Goal: Register for event/course

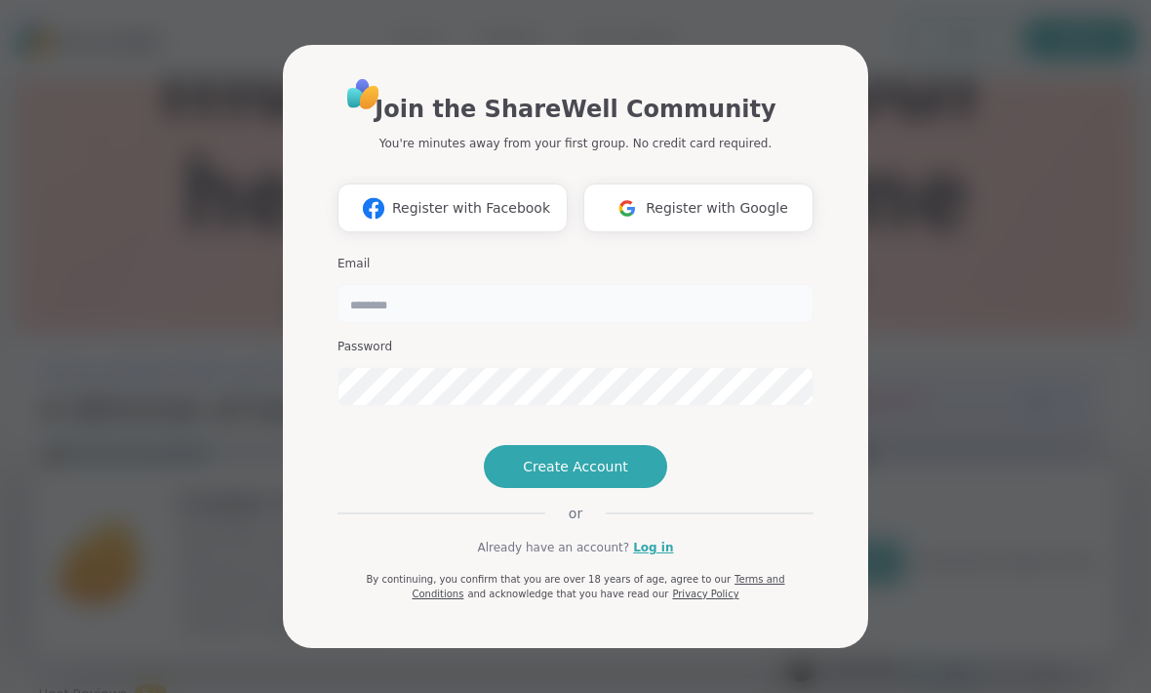
click at [640, 284] on input "email" at bounding box center [576, 303] width 476 height 39
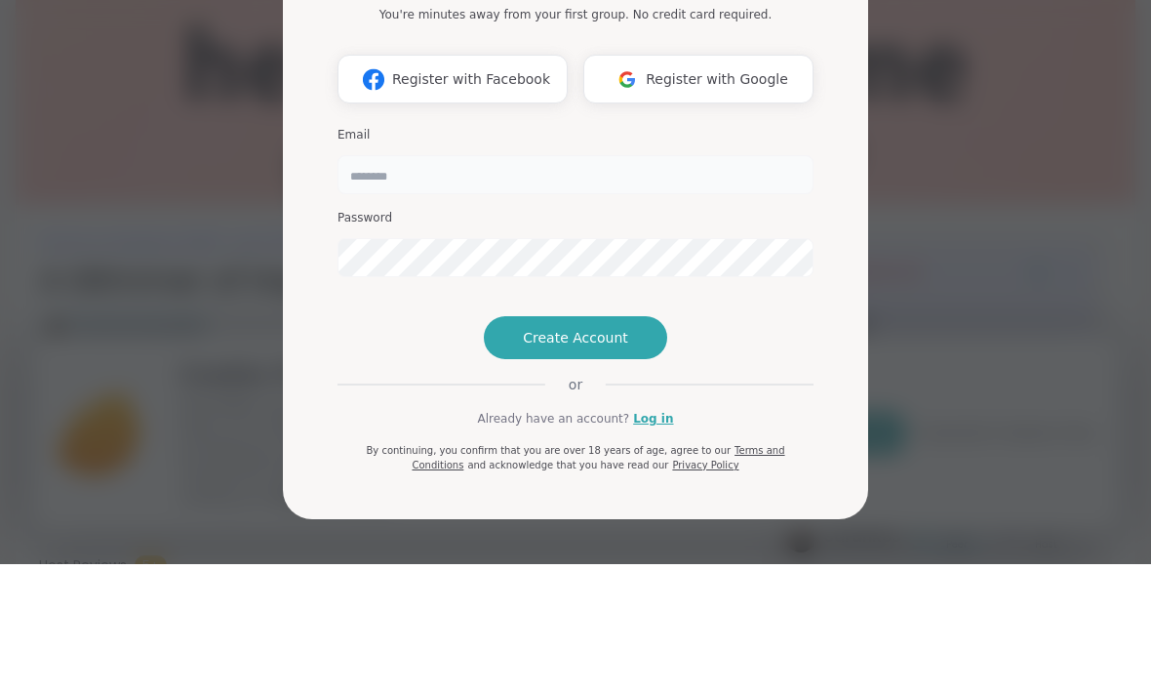
type input "**********"
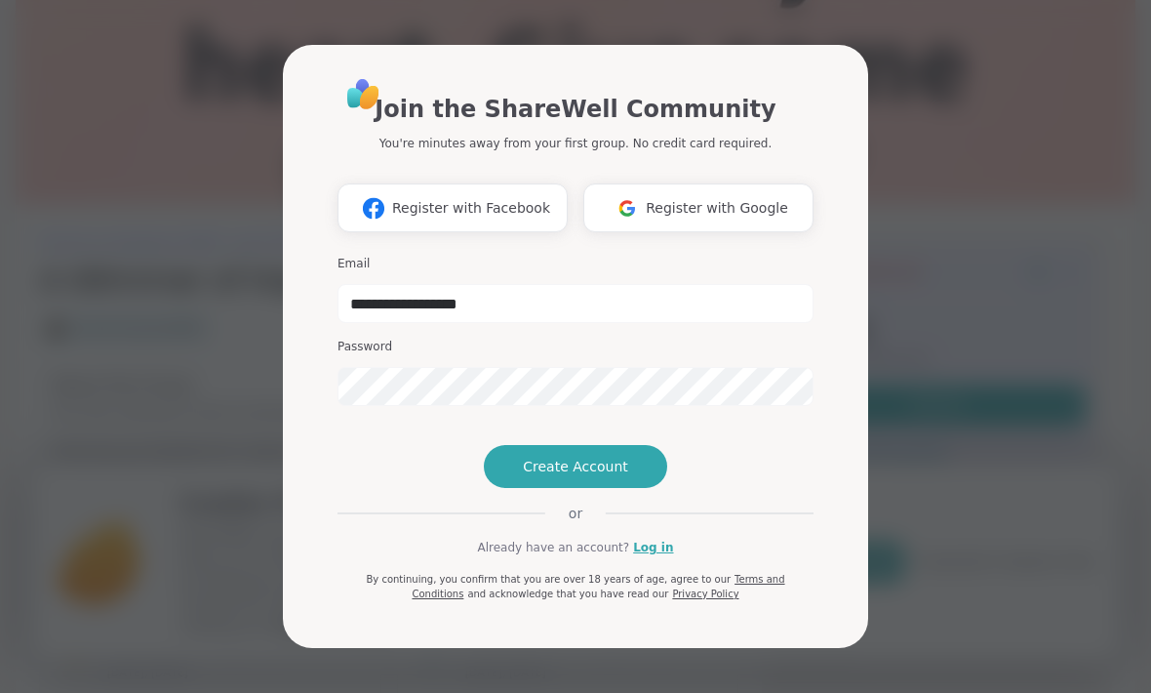
click at [1126, 425] on div "**********" at bounding box center [576, 346] width 1128 height 693
click at [601, 476] on span "Create Account" at bounding box center [575, 467] width 105 height 20
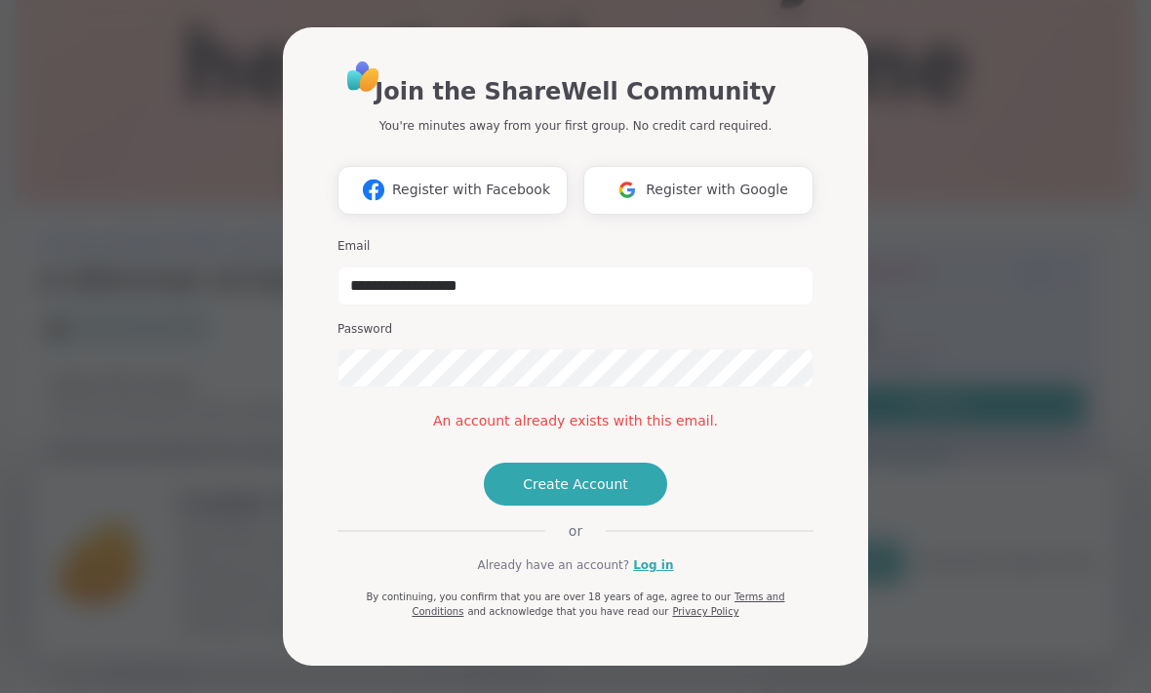
scroll to position [15, 0]
click at [667, 574] on link "Log in" at bounding box center [653, 565] width 40 height 18
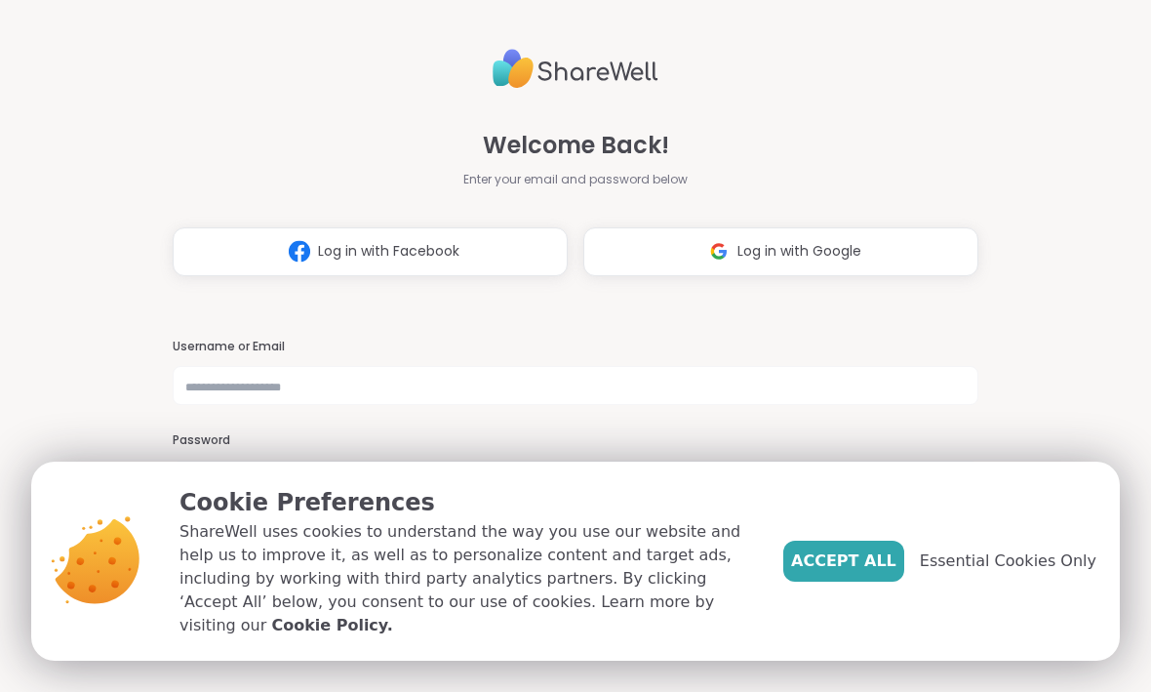
click at [800, 257] on span "Log in with Google" at bounding box center [800, 252] width 124 height 20
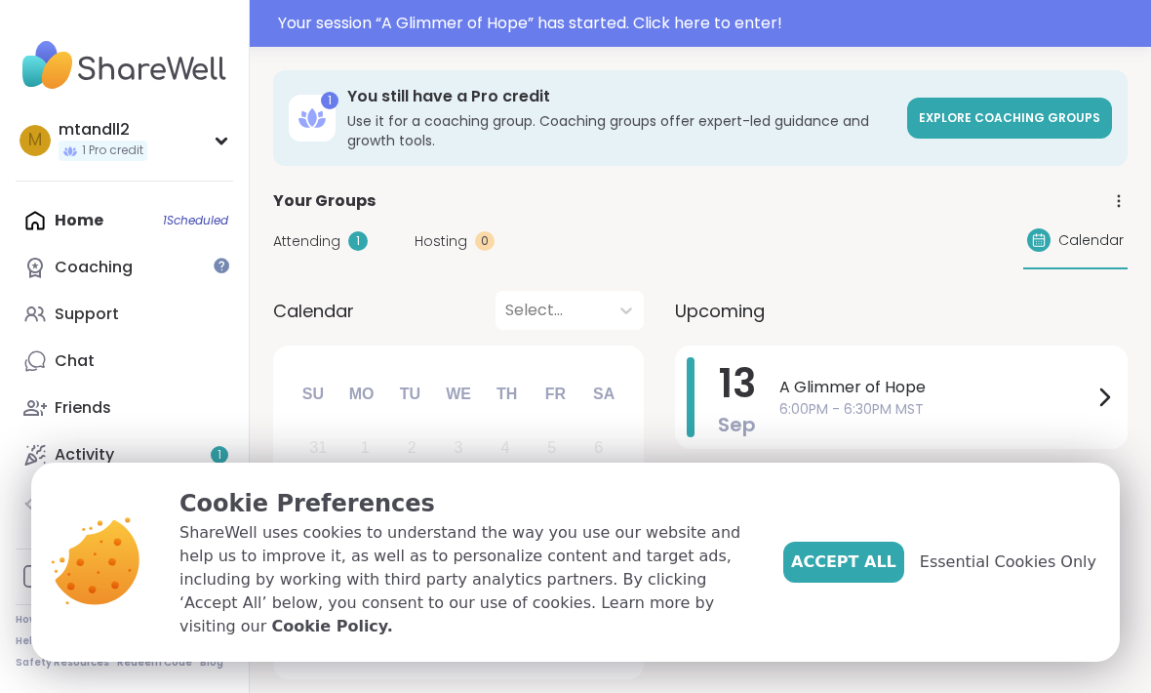
click at [872, 567] on span "Accept All" at bounding box center [843, 561] width 105 height 23
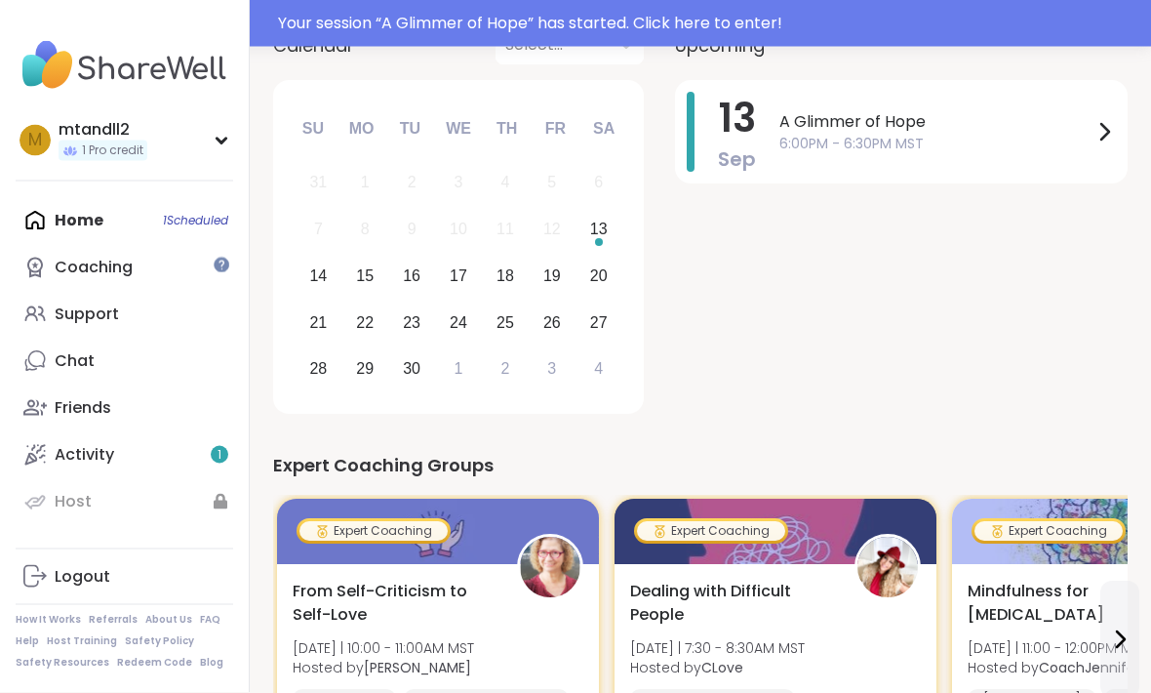
scroll to position [265, 0]
click at [763, 28] on div "Your session “ A Glimmer of Hope ” has started. Click here to enter!" at bounding box center [709, 23] width 862 height 23
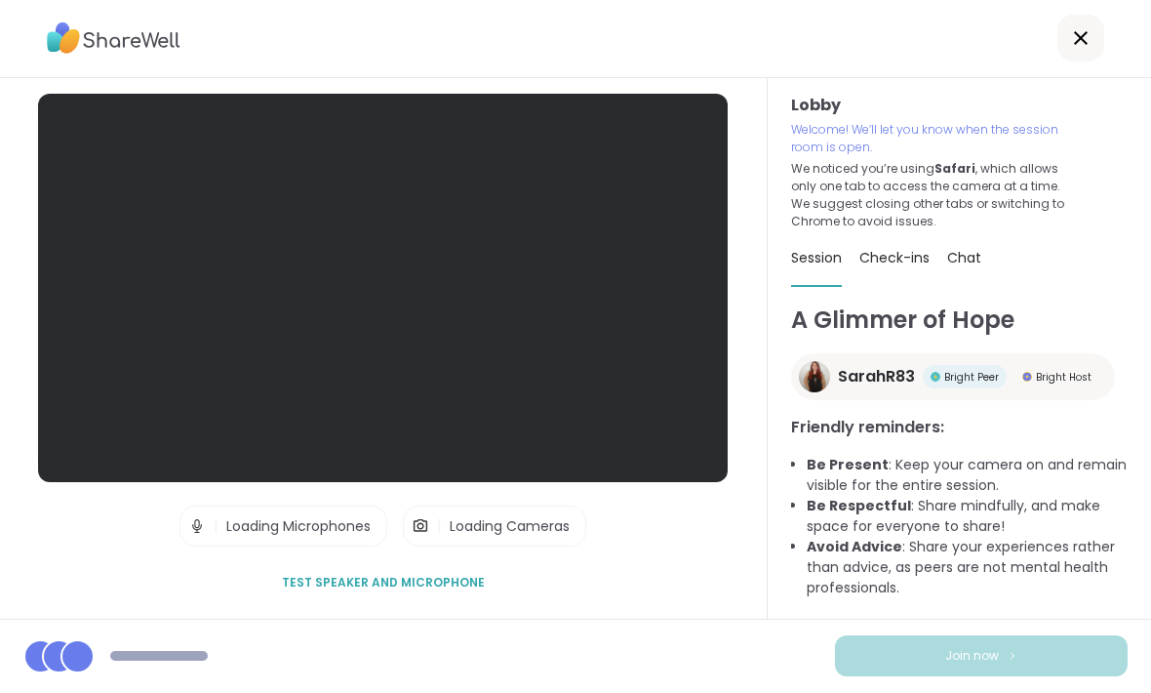
scroll to position [64, 0]
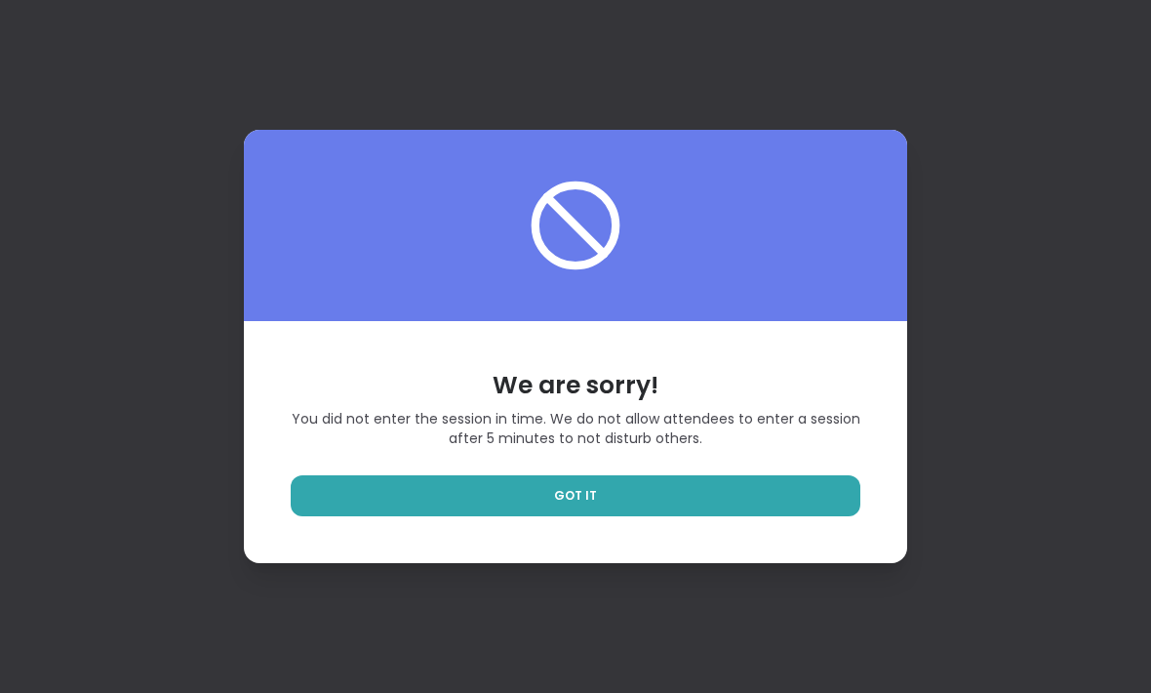
click at [623, 516] on link "GOT IT" at bounding box center [576, 495] width 570 height 41
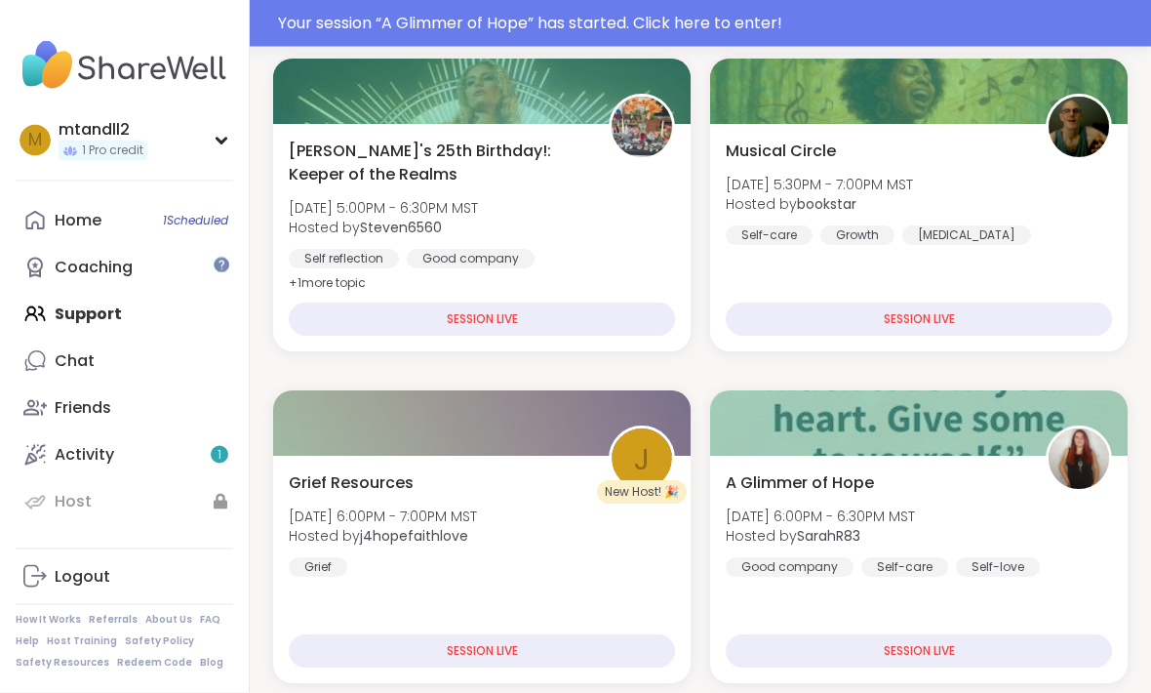
scroll to position [366, 0]
click at [444, 638] on div "SESSION LIVE" at bounding box center [482, 650] width 386 height 33
click at [434, 643] on div "SESSION LIVE" at bounding box center [482, 650] width 386 height 33
click at [551, 648] on div "SESSION LIVE" at bounding box center [482, 650] width 386 height 33
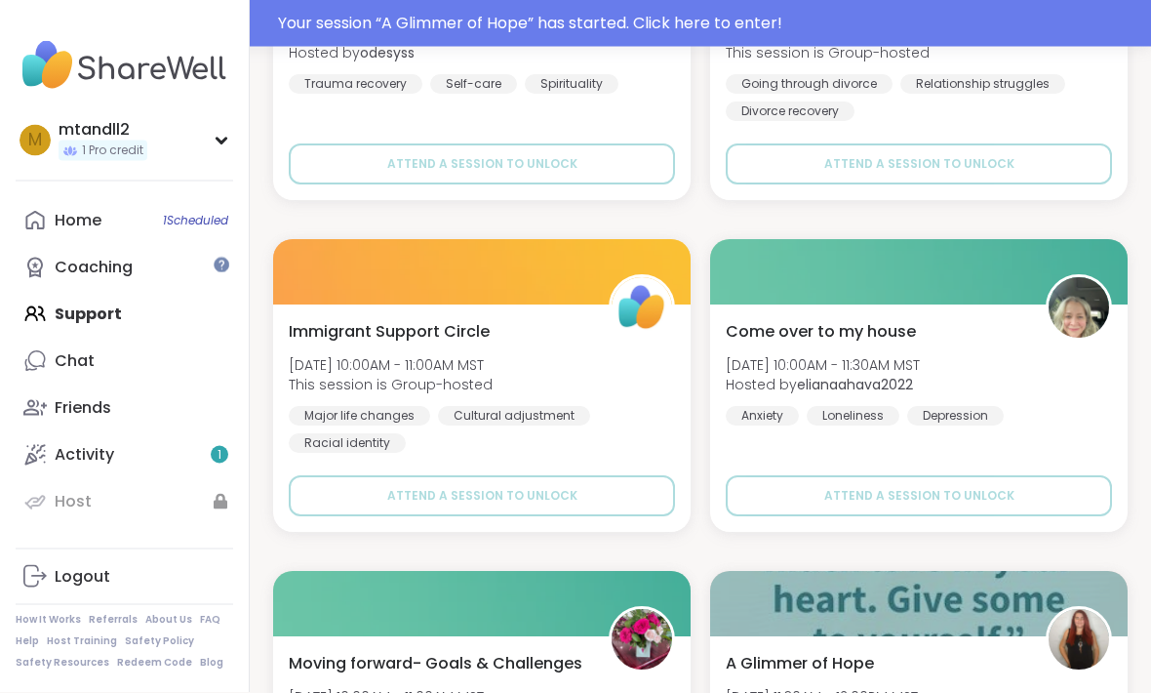
scroll to position [4170, 0]
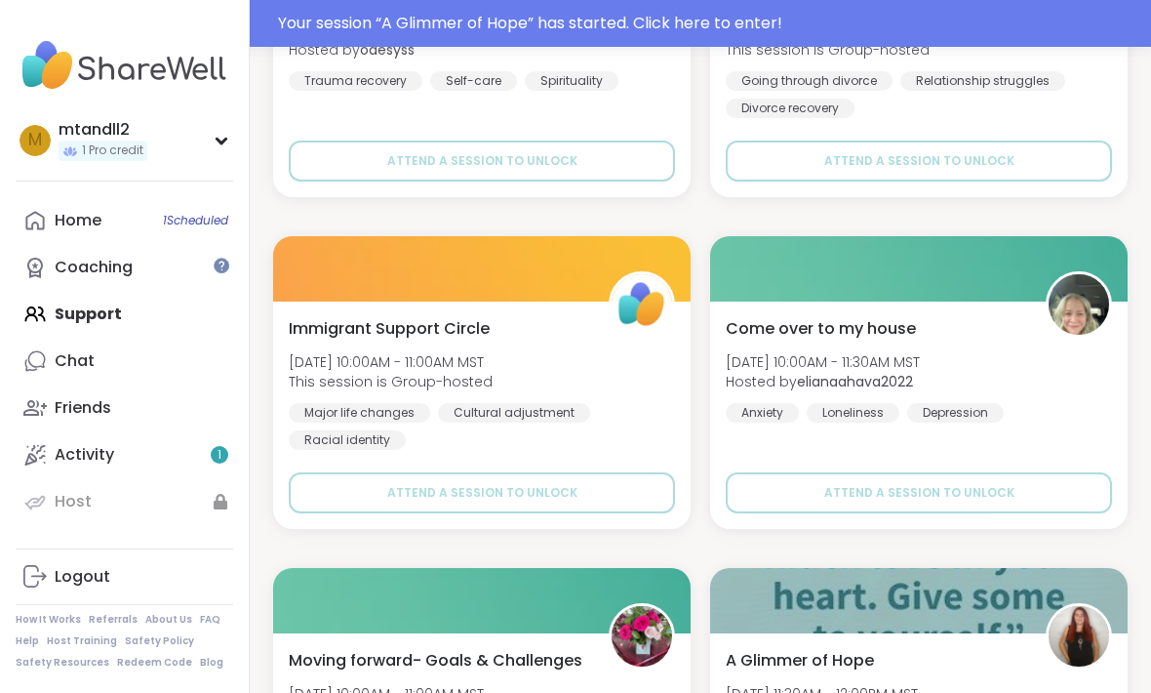
click at [1084, 300] on img at bounding box center [1079, 304] width 60 height 60
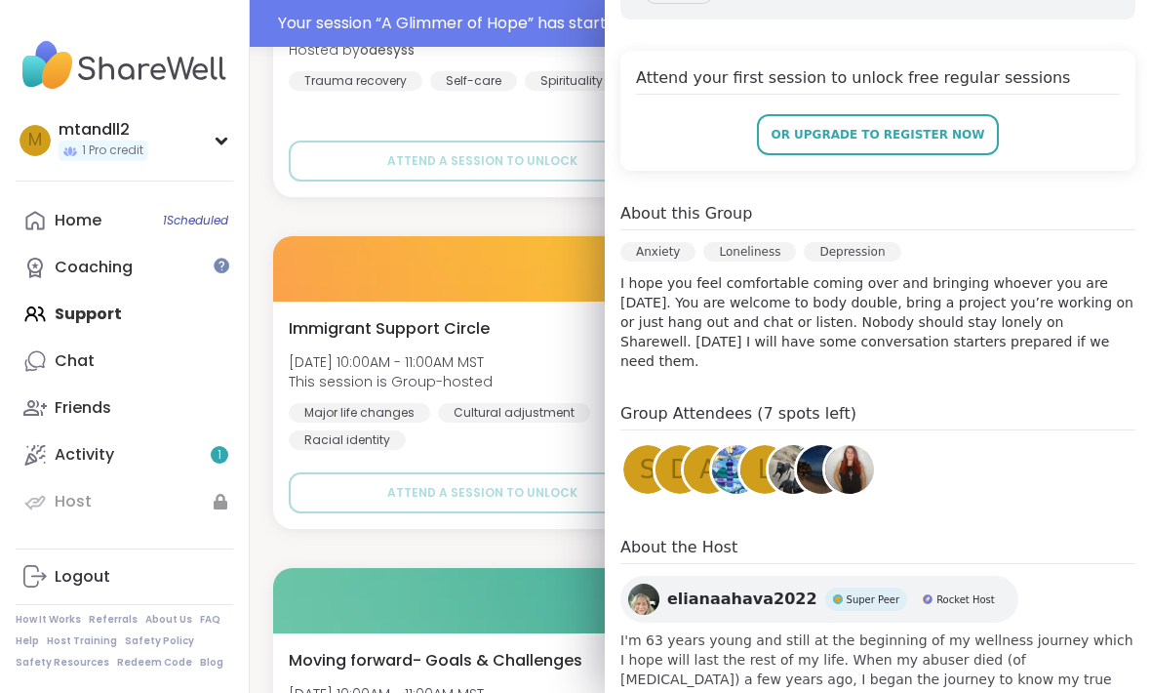
scroll to position [359, 0]
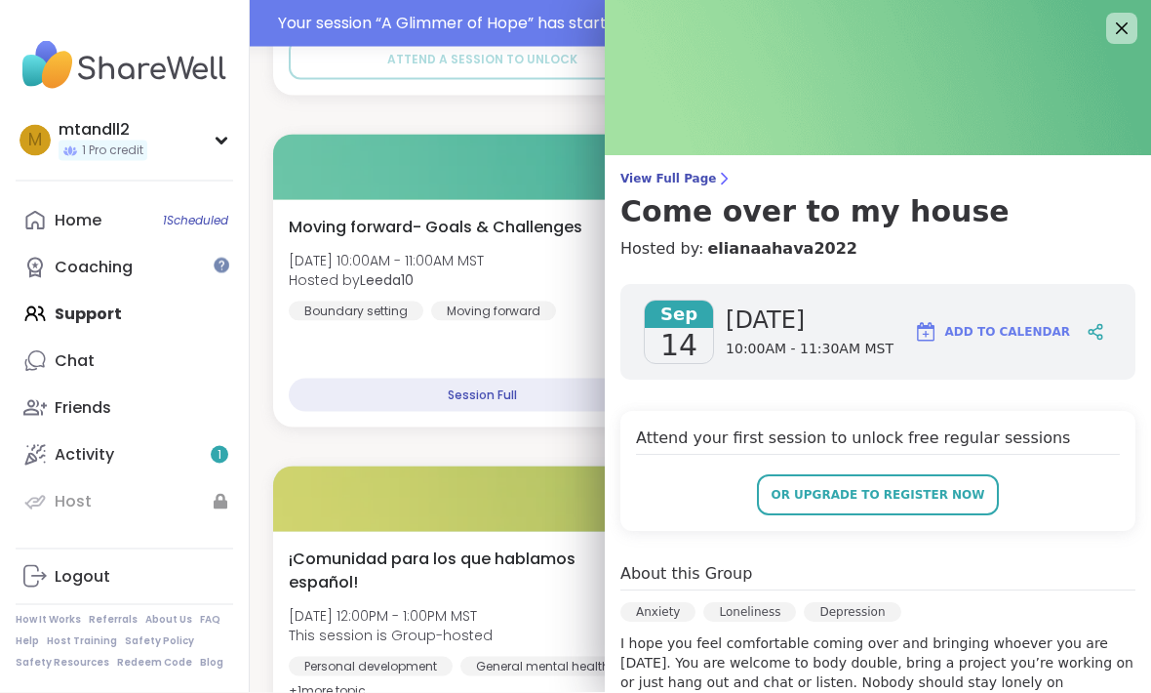
scroll to position [4604, 0]
click at [886, 487] on span "or upgrade to register now" at bounding box center [878, 496] width 214 height 18
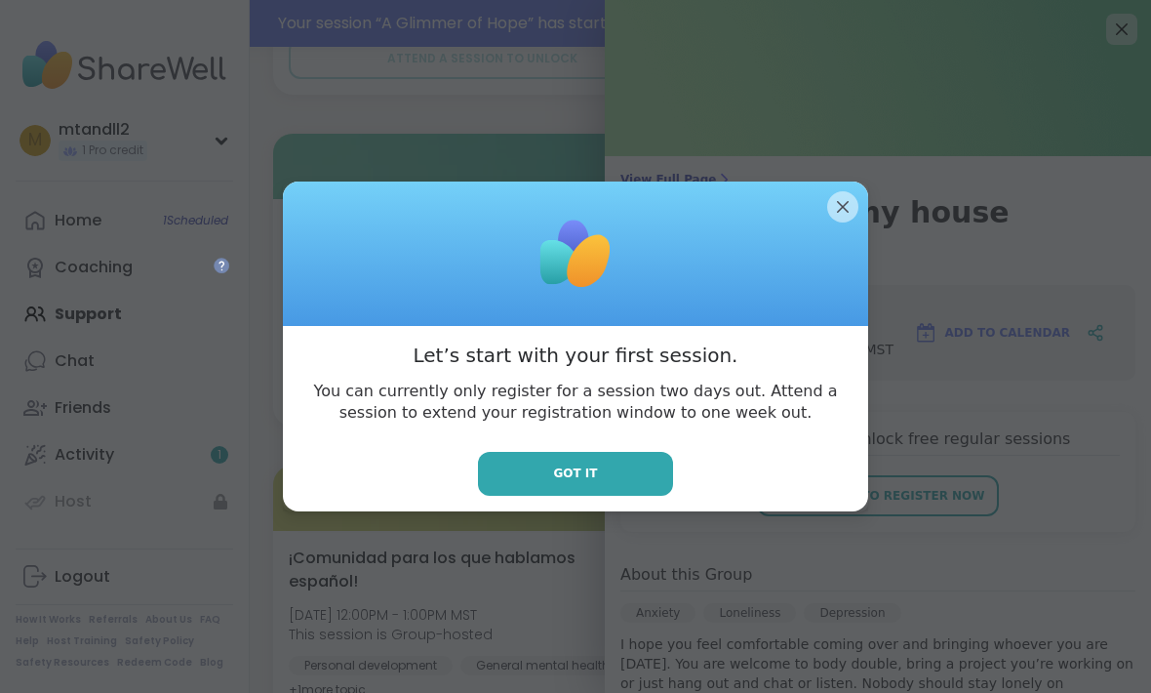
click at [577, 482] on span "Got it" at bounding box center [575, 473] width 44 height 18
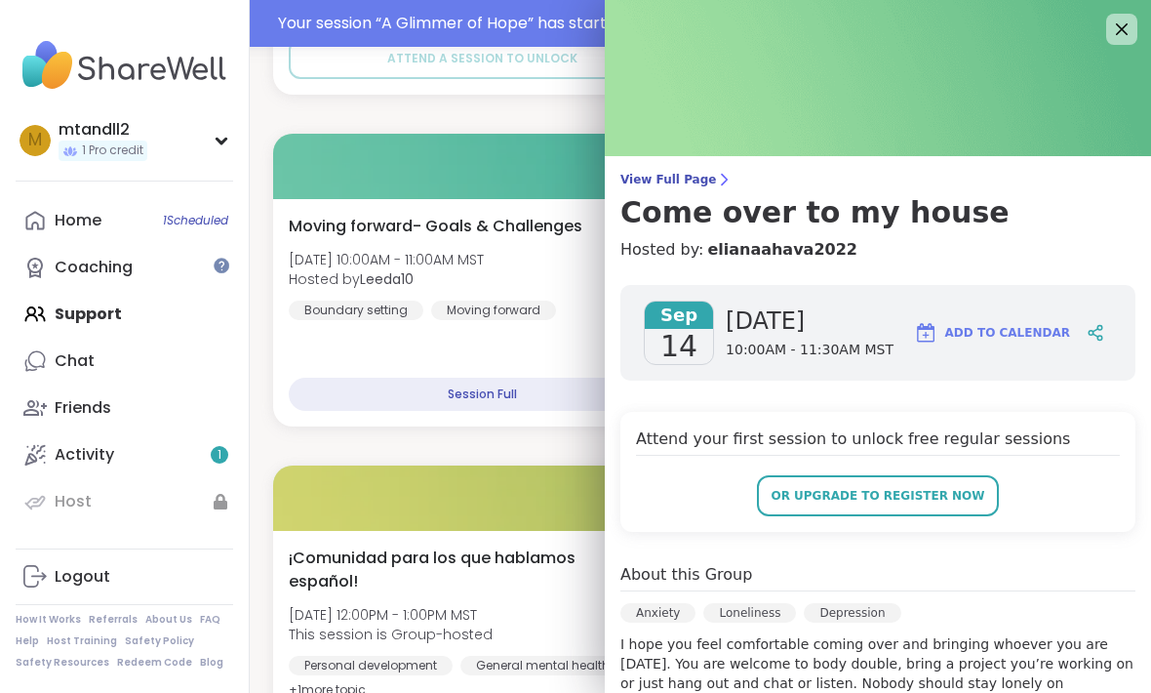
scroll to position [0, 0]
click at [1116, 33] on icon at bounding box center [1121, 29] width 23 height 23
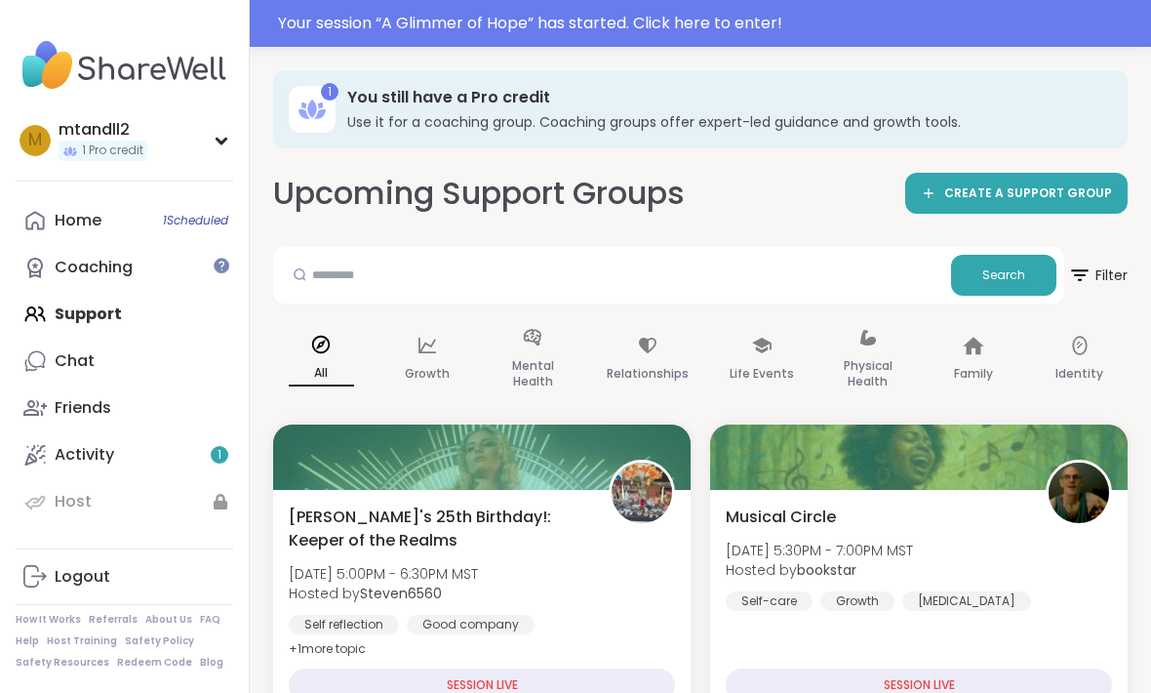
click at [796, 129] on h3 "Use it for a coaching group. Coaching groups offer expert-led guidance and grow…" at bounding box center [723, 122] width 753 height 20
click at [838, 247] on div "Search" at bounding box center [668, 275] width 791 height 57
click at [764, 366] on p "Life Events" at bounding box center [762, 373] width 64 height 23
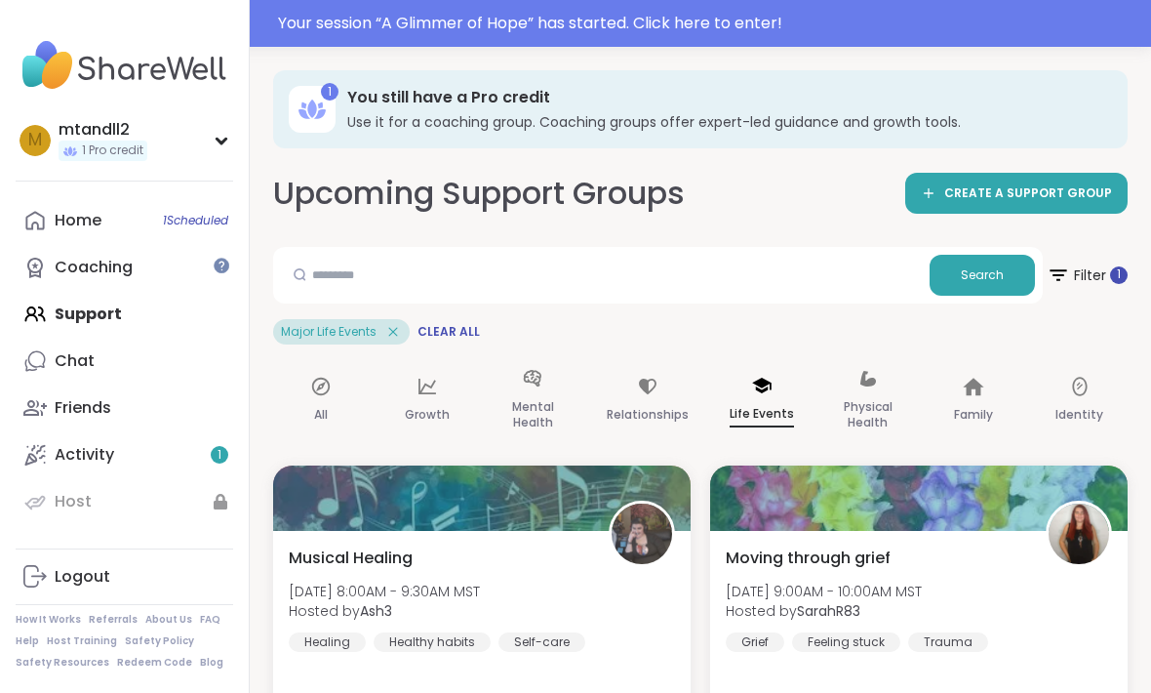
click at [175, 197] on link "Home 1 Scheduled" at bounding box center [125, 220] width 218 height 47
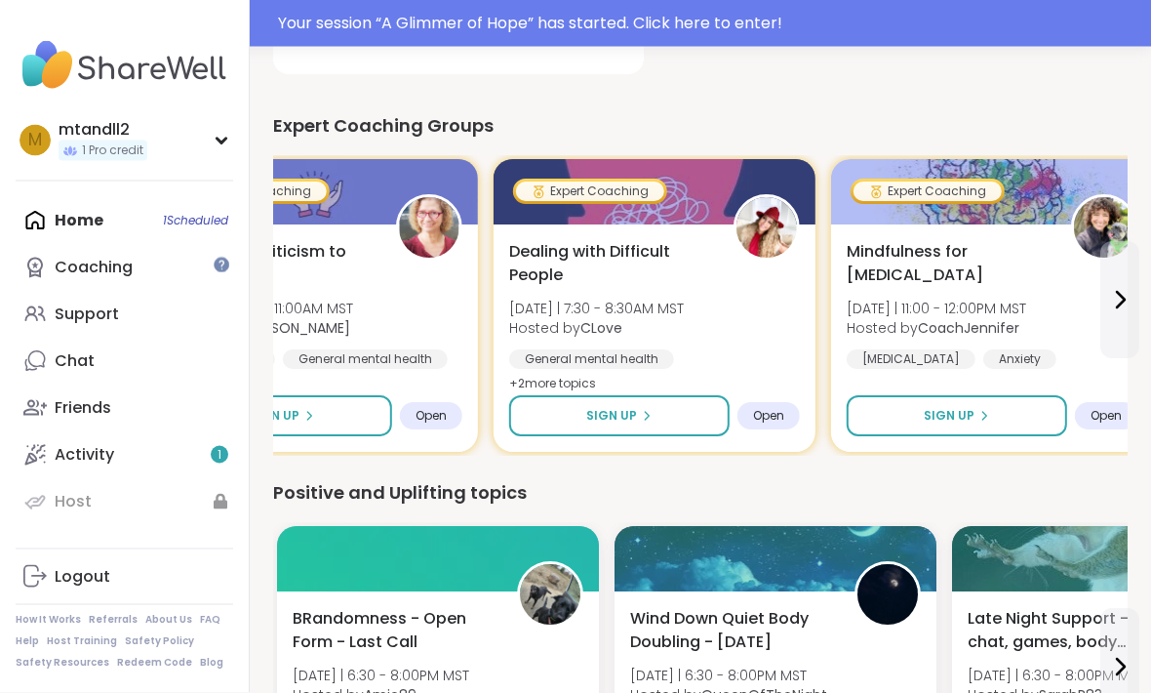
scroll to position [605, 0]
click at [1107, 301] on button at bounding box center [1120, 299] width 39 height 117
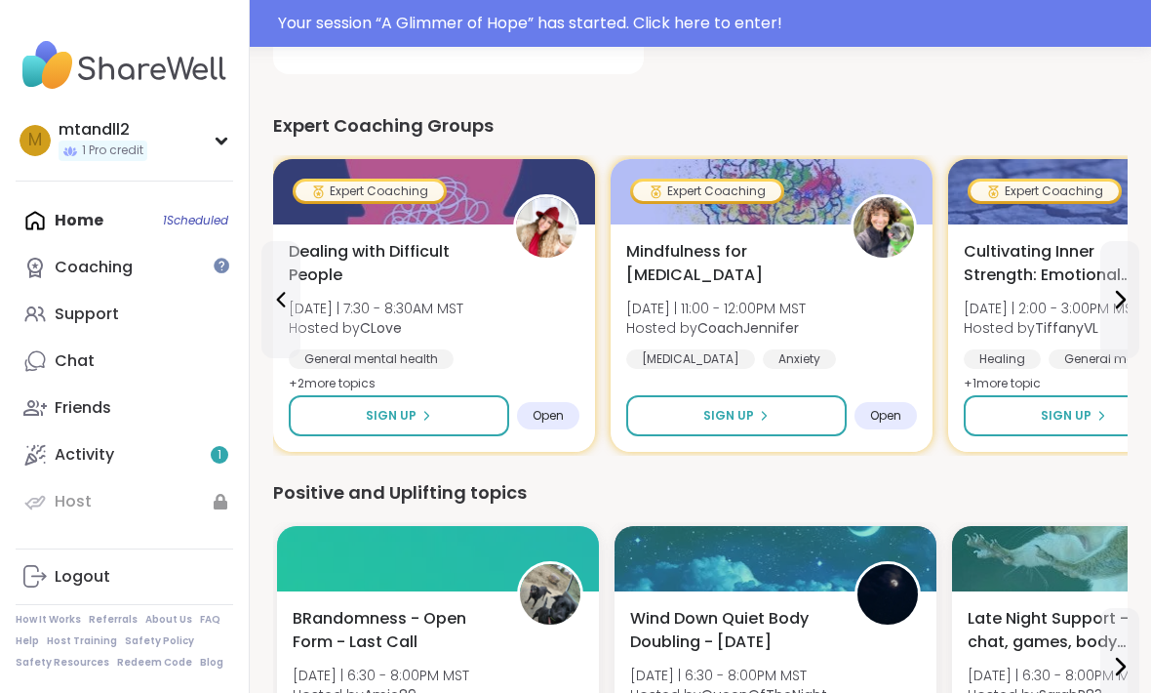
click at [1097, 300] on span "[DATE] | 2:00 - 3:00PM MST" at bounding box center [1052, 309] width 176 height 20
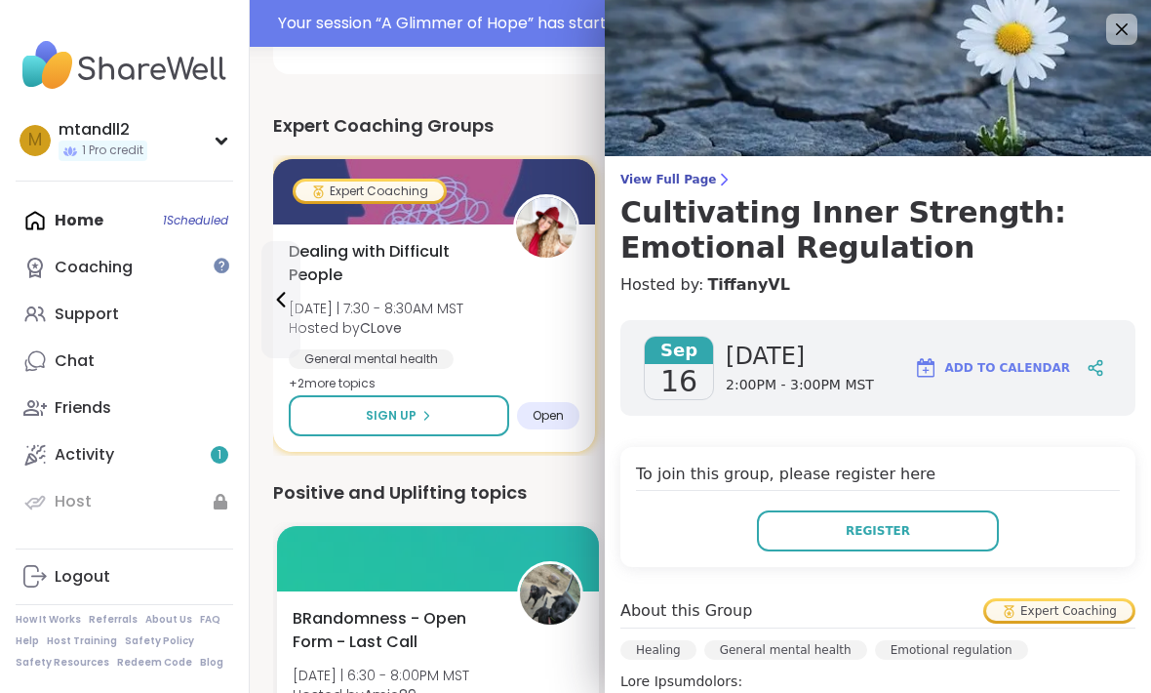
click at [1104, 34] on img at bounding box center [878, 78] width 546 height 156
click at [1104, 41] on img at bounding box center [878, 78] width 546 height 156
click at [1119, 27] on icon at bounding box center [1122, 29] width 12 height 12
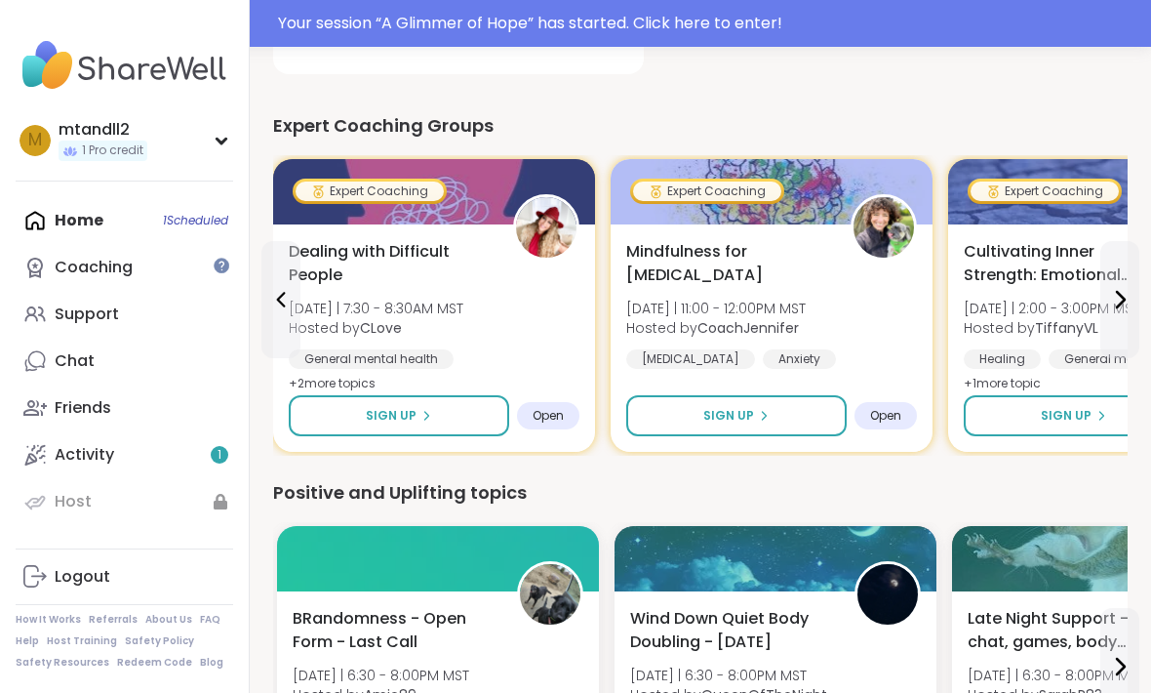
click at [1127, 293] on icon at bounding box center [1120, 299] width 23 height 23
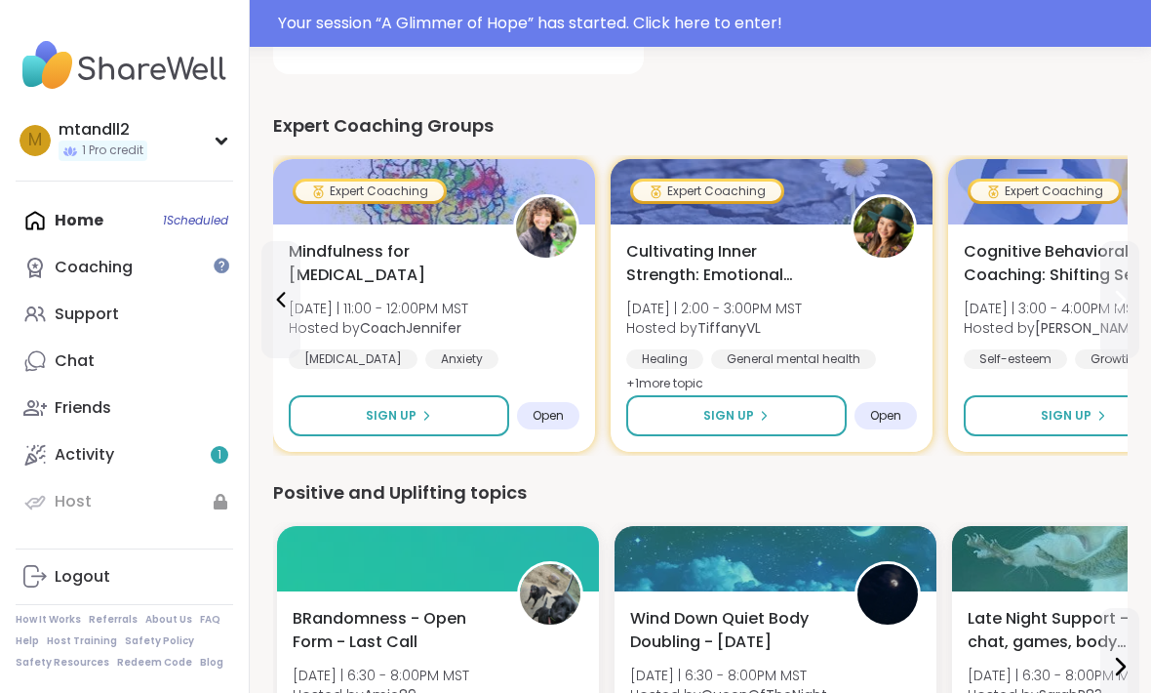
click at [1124, 285] on button at bounding box center [1120, 299] width 39 height 117
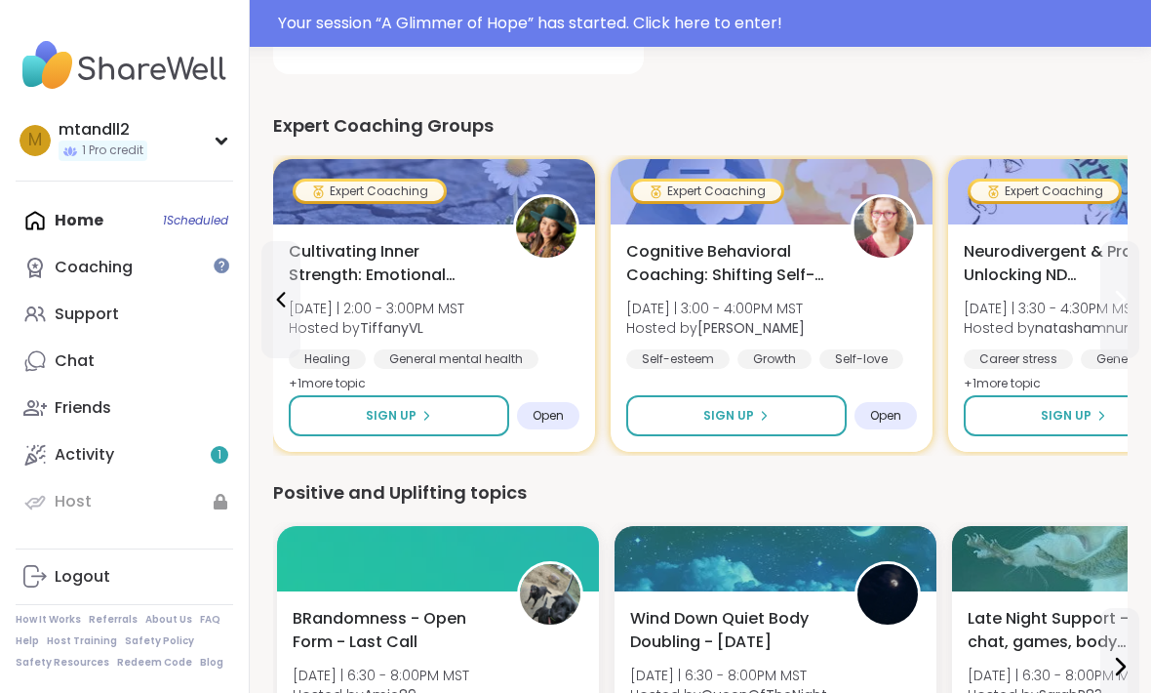
click at [1127, 302] on icon at bounding box center [1120, 299] width 23 height 23
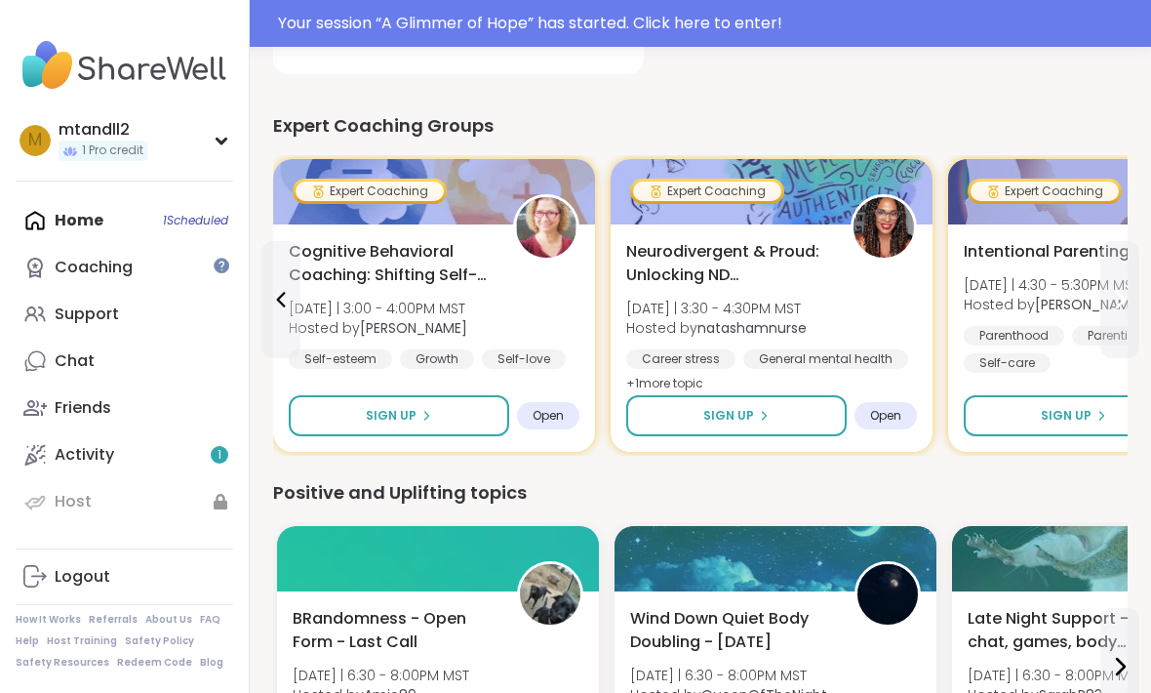
click at [1123, 300] on icon at bounding box center [1120, 299] width 23 height 23
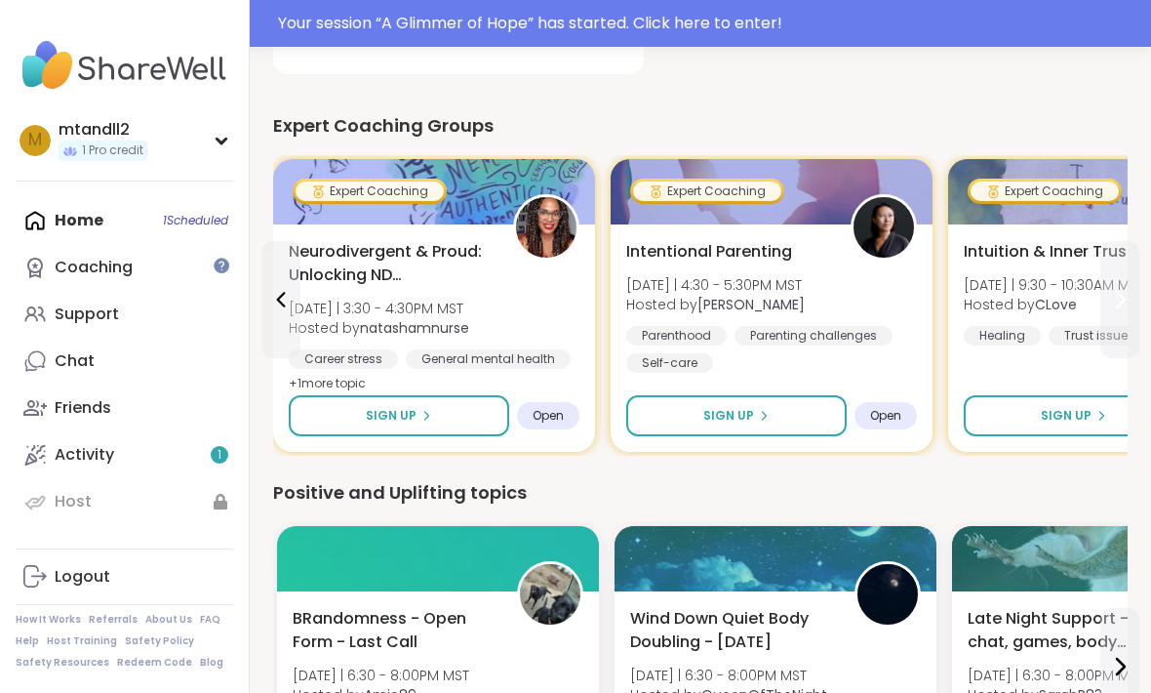
click at [1122, 307] on icon at bounding box center [1120, 299] width 23 height 23
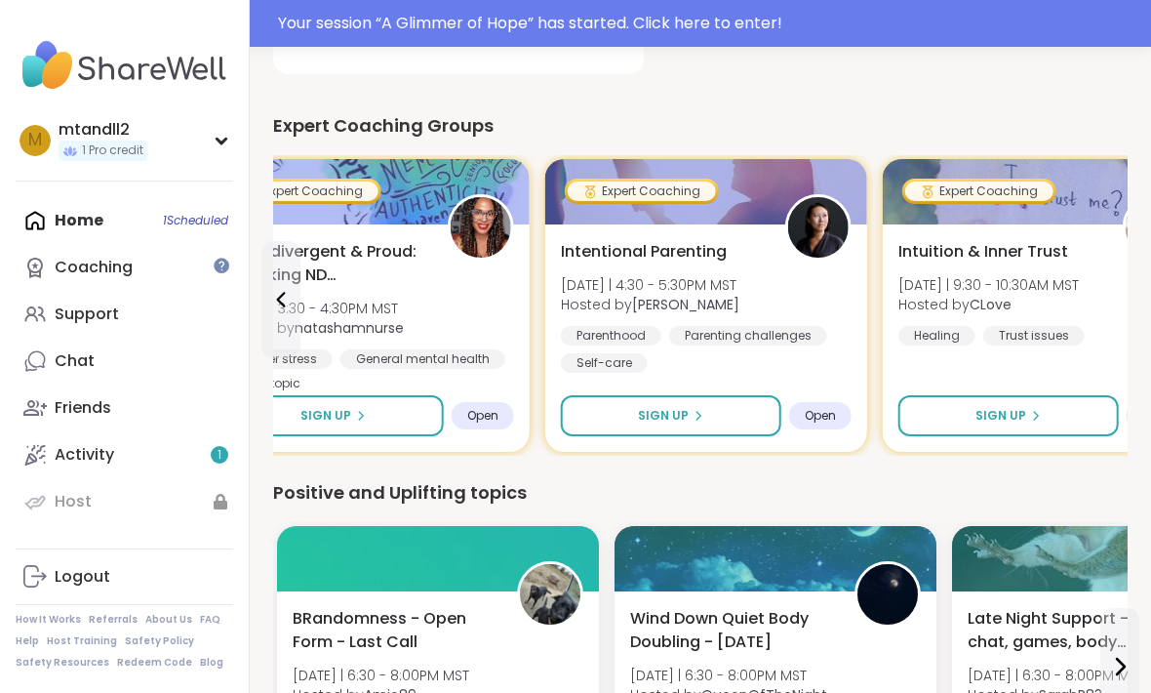
click at [1122, 310] on div "Intuition & Inner Trust [DATE] | 9:30 - 10:30AM MST Hosted by CLove Healing Tru…" at bounding box center [1044, 292] width 291 height 105
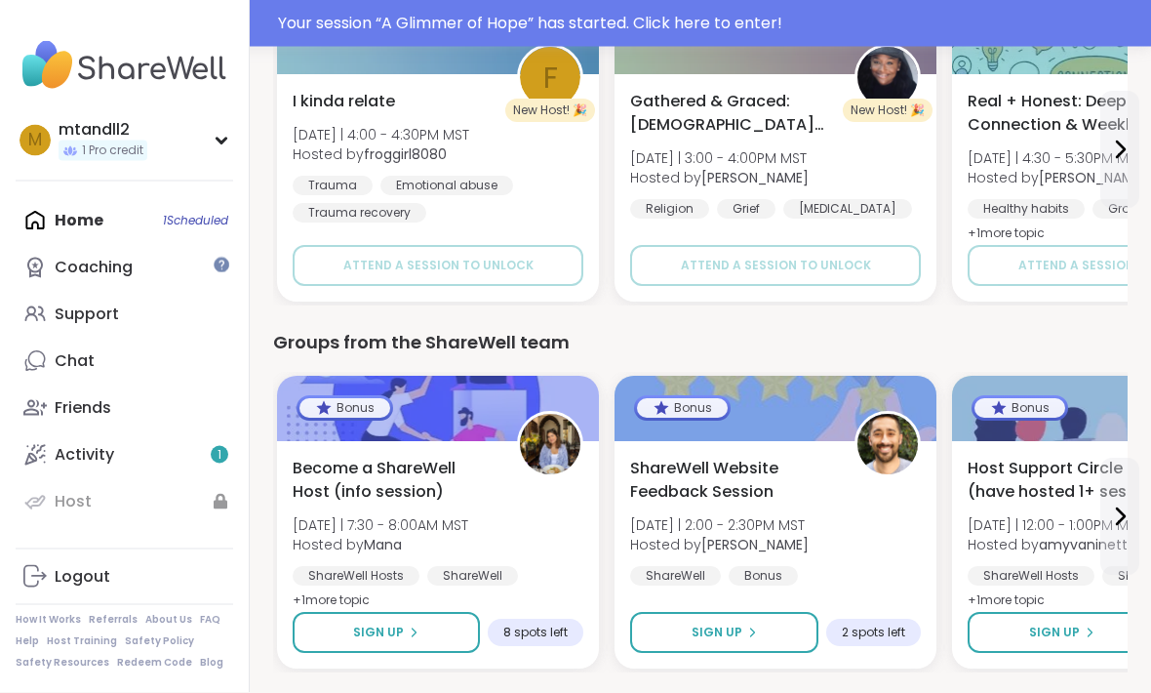
scroll to position [1488, 0]
